Goal: Information Seeking & Learning: Learn about a topic

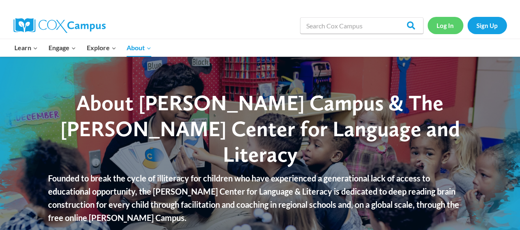
click at [449, 28] on link "Log In" at bounding box center [446, 25] width 36 height 17
click at [380, 24] on input "Search in [URL][DOMAIN_NAME]" at bounding box center [361, 25] width 123 height 16
type input "oral language is the foundation literacy course"
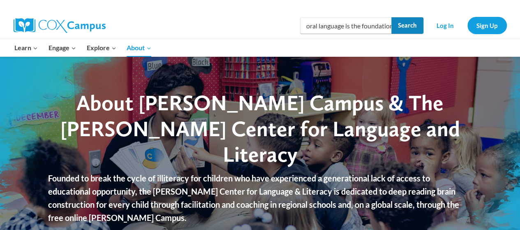
click at [412, 28] on input "Search" at bounding box center [408, 25] width 32 height 16
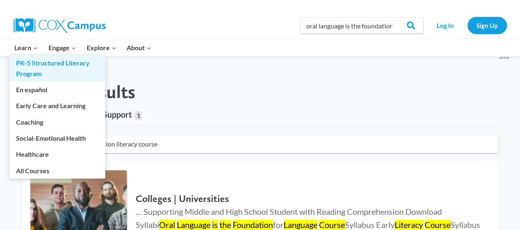
click at [32, 56] on link "PK-5 Structured Literacy Program" at bounding box center [57, 68] width 96 height 26
